Goal: Task Accomplishment & Management: Manage account settings

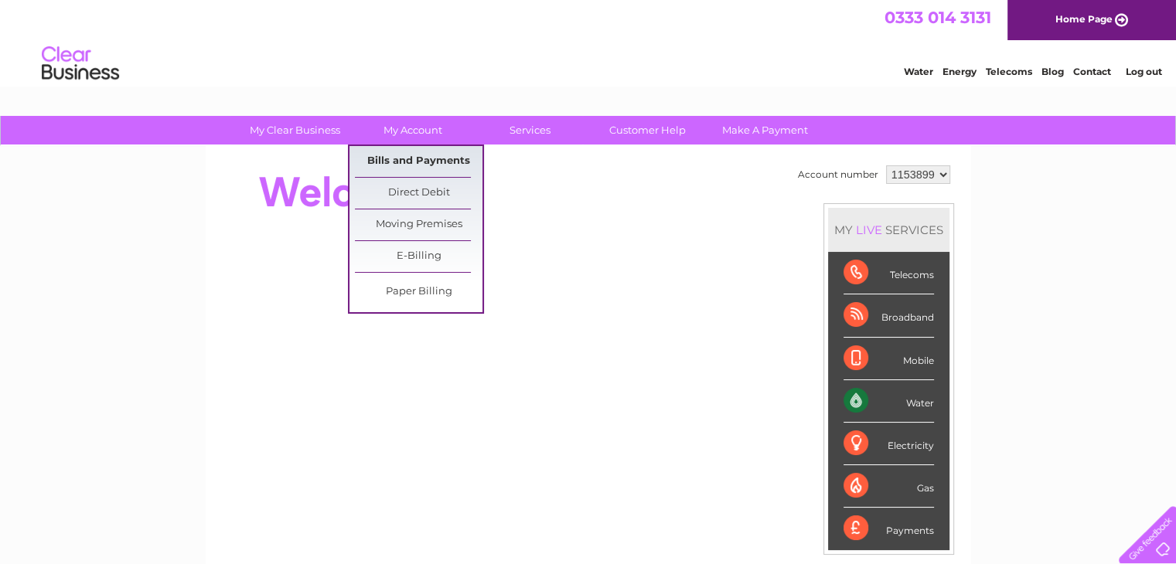
click at [428, 154] on link "Bills and Payments" at bounding box center [419, 161] width 128 height 31
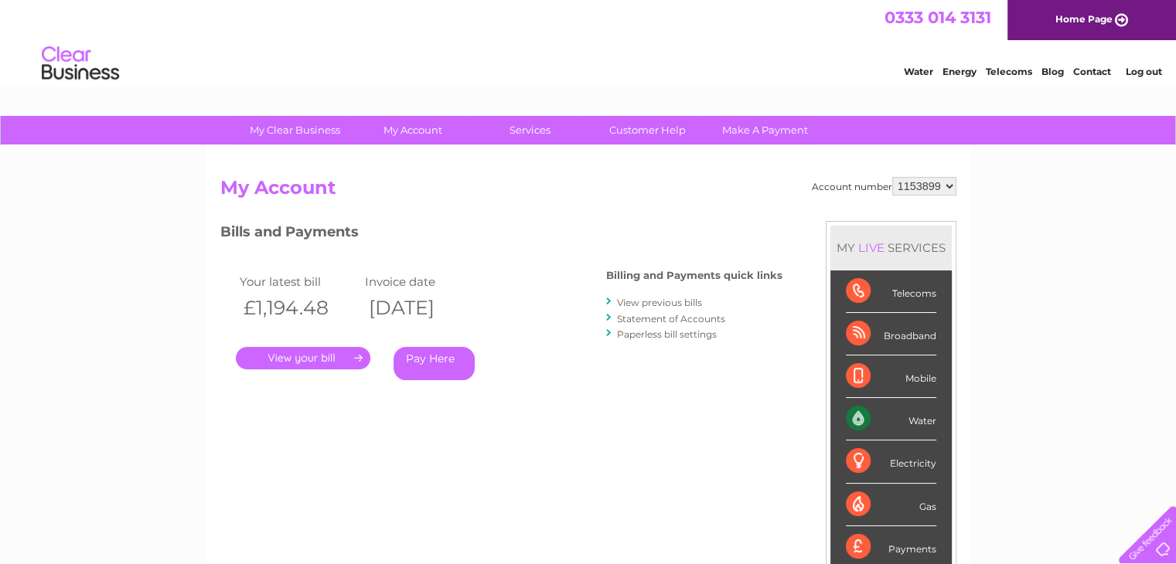
click at [652, 307] on link "View previous bills" at bounding box center [659, 303] width 85 height 12
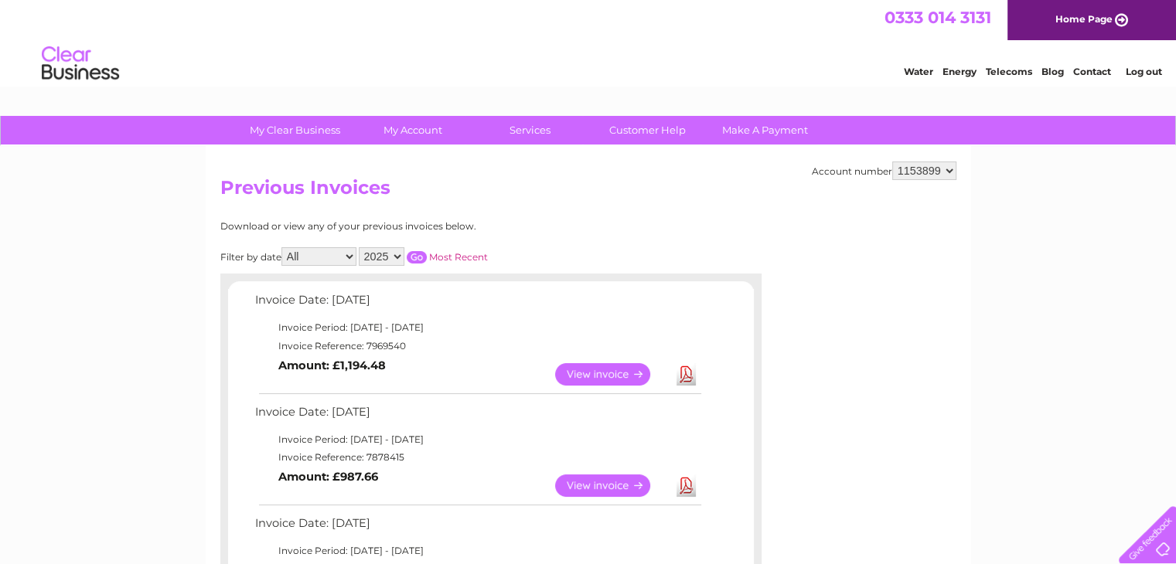
click at [572, 482] on link "View" at bounding box center [612, 486] width 114 height 22
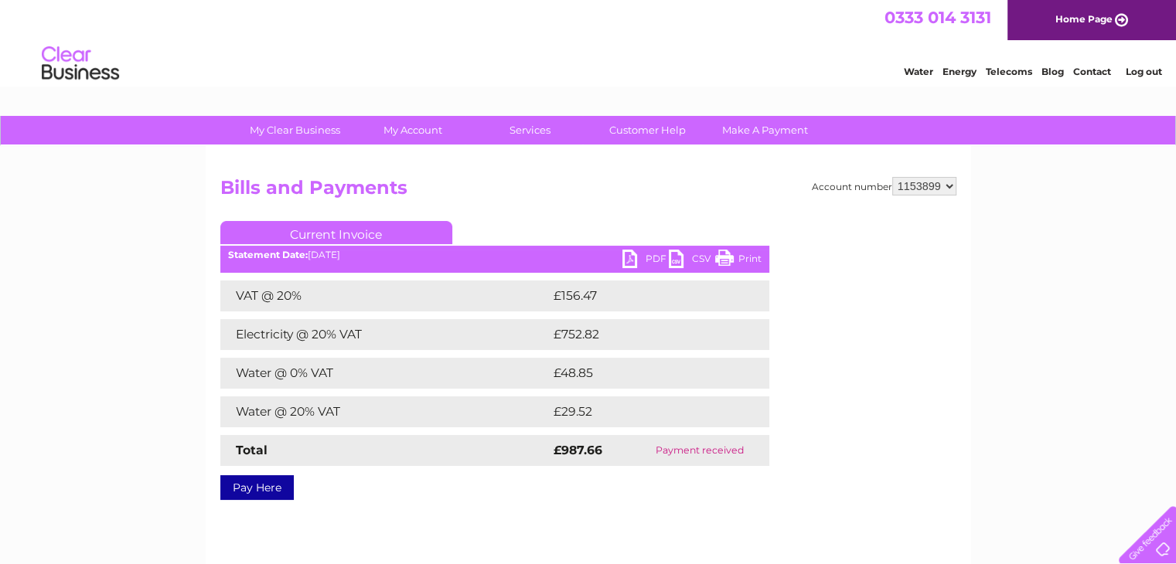
click at [748, 264] on link "Print" at bounding box center [738, 261] width 46 height 22
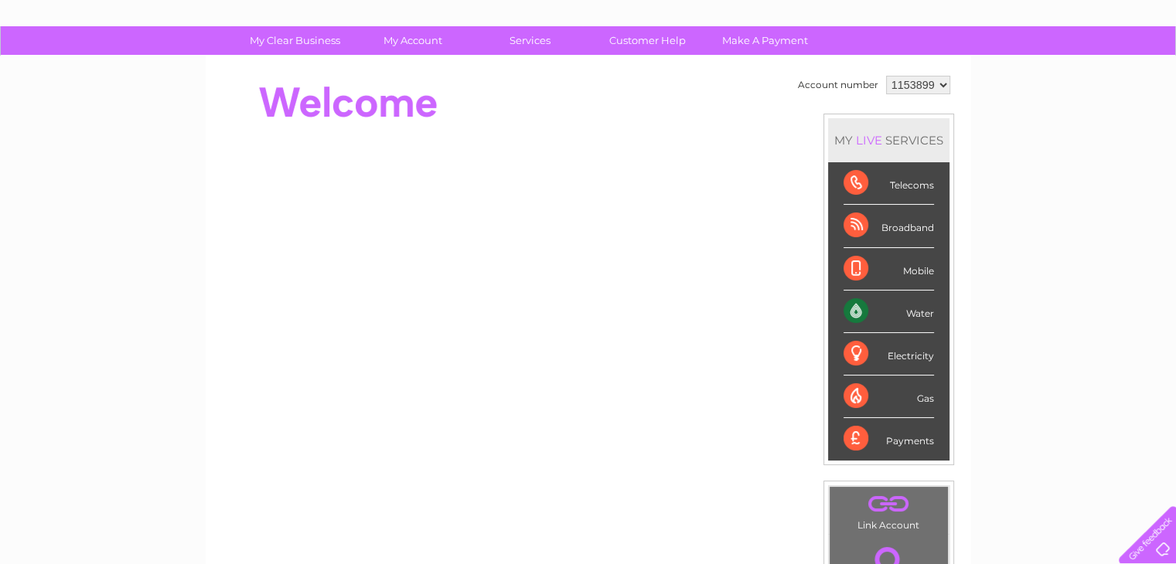
scroll to position [82, 0]
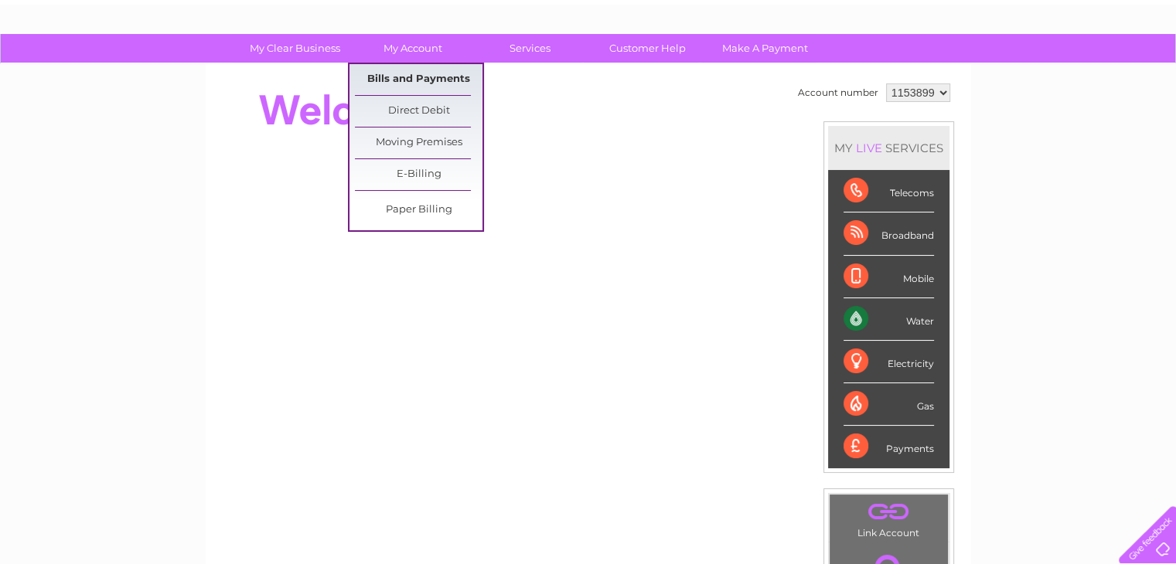
click at [419, 84] on link "Bills and Payments" at bounding box center [419, 79] width 128 height 31
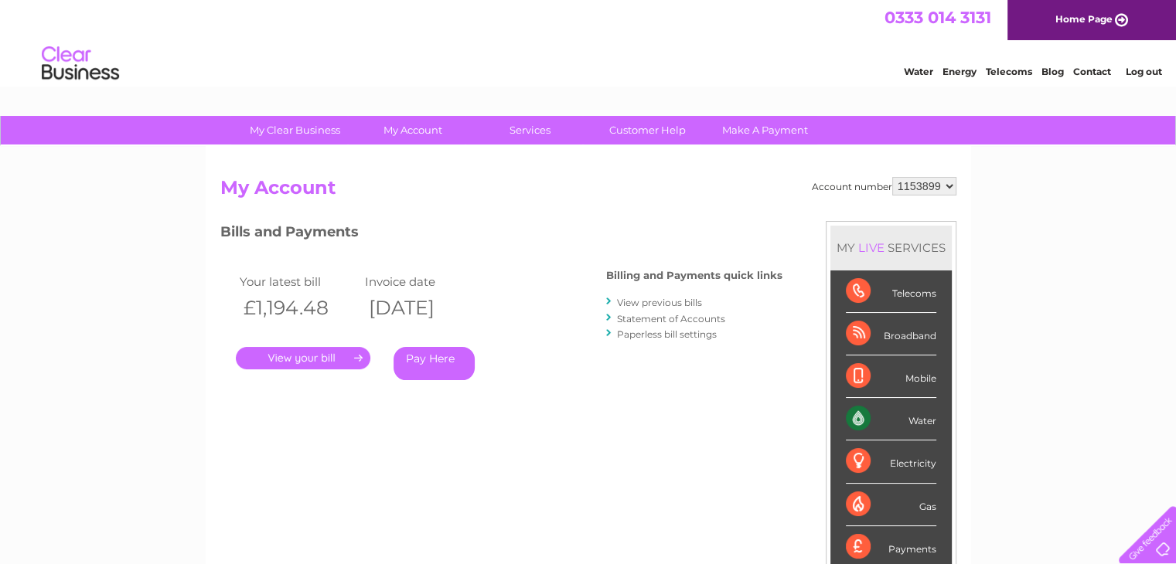
click at [632, 299] on link "View previous bills" at bounding box center [659, 303] width 85 height 12
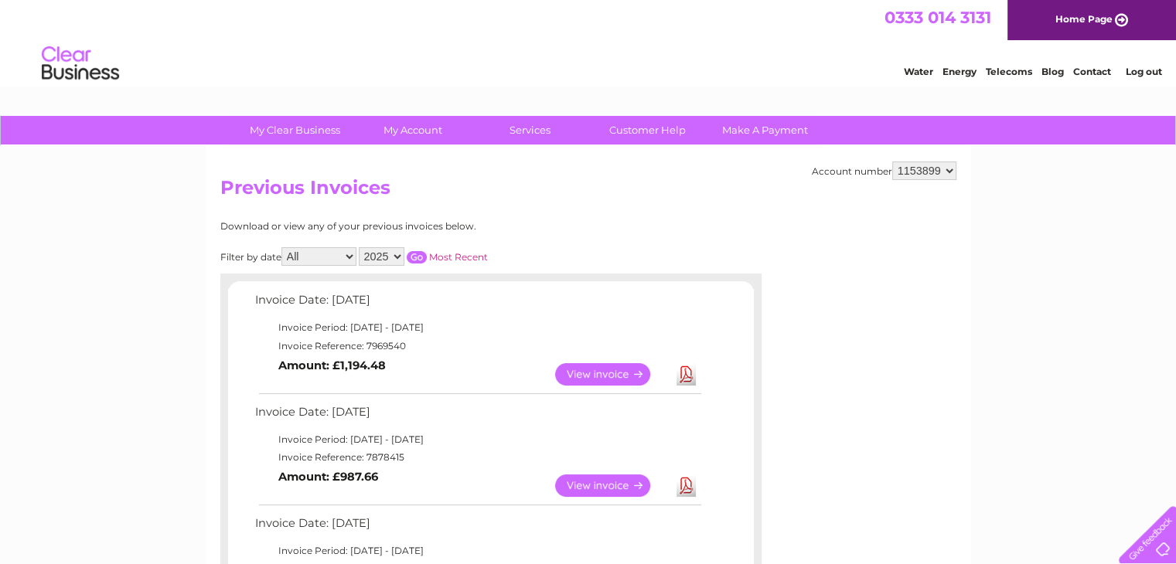
click at [599, 368] on link "View" at bounding box center [612, 374] width 114 height 22
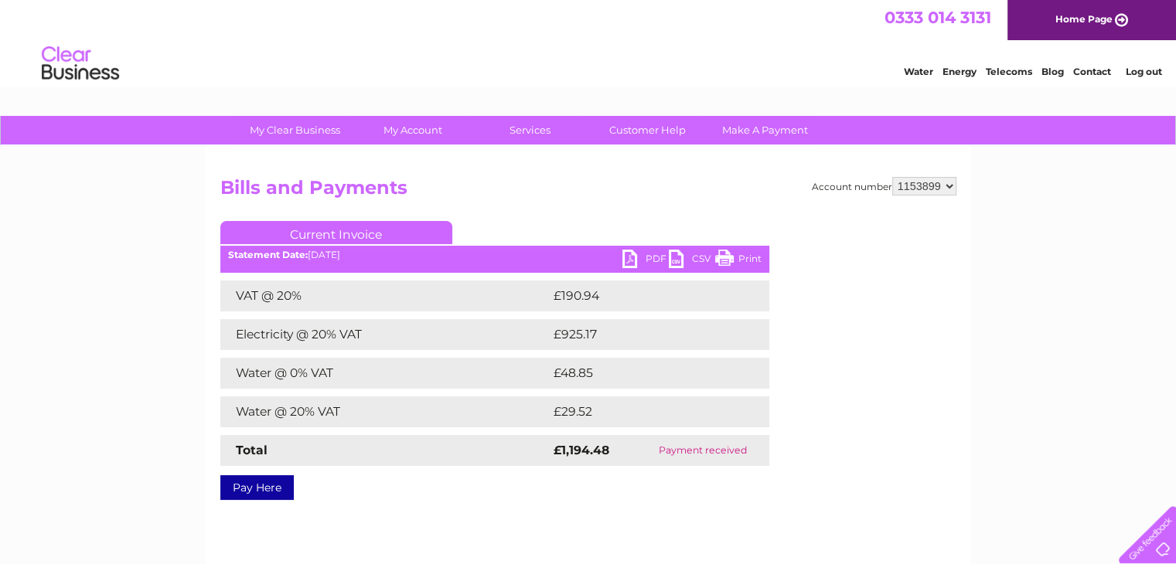
click at [734, 257] on link "Print" at bounding box center [738, 261] width 46 height 22
